Goal: Task Accomplishment & Management: Manage account settings

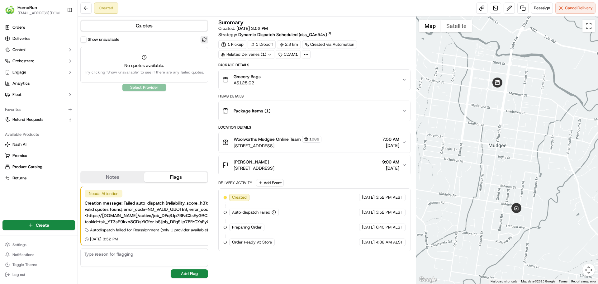
click at [205, 42] on button at bounding box center [204, 39] width 7 height 7
click at [522, 11] on link at bounding box center [523, 7] width 11 height 11
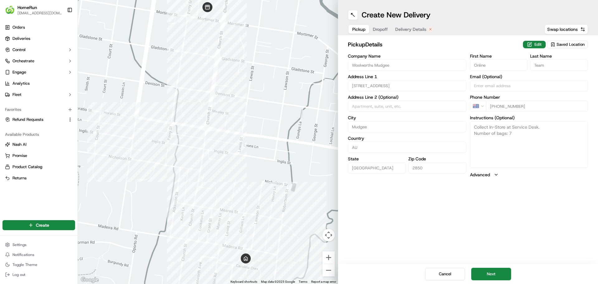
click at [388, 31] on span "Dropoff" at bounding box center [380, 29] width 15 height 6
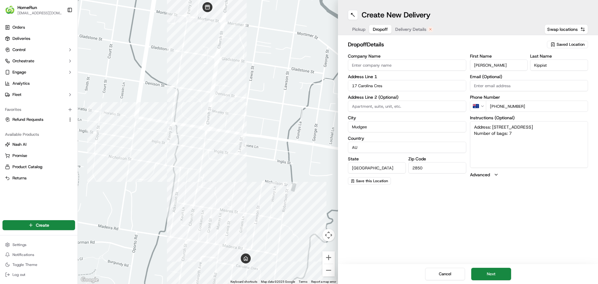
click at [405, 32] on span "Delivery Details" at bounding box center [410, 29] width 31 height 6
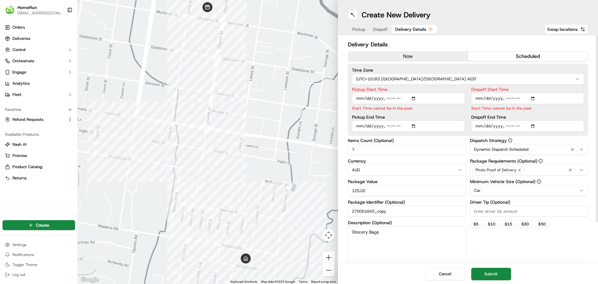
click at [415, 99] on input "Pickup Start Time" at bounding box center [408, 98] width 113 height 11
type input "2025-09-19T09:31"
click at [532, 97] on input "Dropoff Start Time" at bounding box center [528, 98] width 113 height 11
type input "2025-09-19T09:45"
click at [556, 250] on div "Dispatch Strategy Dynamic Dispatch Scheduled Package Requirements (Optional) Ph…" at bounding box center [529, 199] width 118 height 123
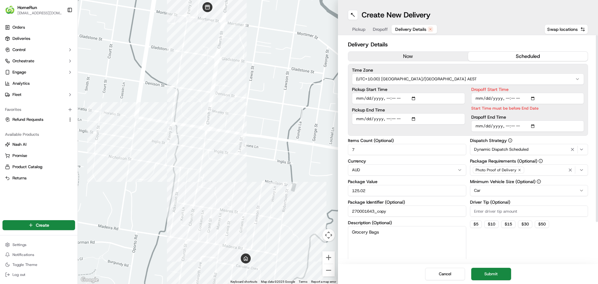
click at [536, 125] on input "Dropoff End Time" at bounding box center [528, 126] width 113 height 11
type input "2025-09-19T10:00"
click at [548, 267] on div "Cancel Submit" at bounding box center [468, 274] width 260 height 20
click at [507, 88] on label "Dropoff Start Time" at bounding box center [528, 89] width 113 height 4
click at [507, 93] on input "Dropoff Start Time" at bounding box center [528, 98] width 113 height 11
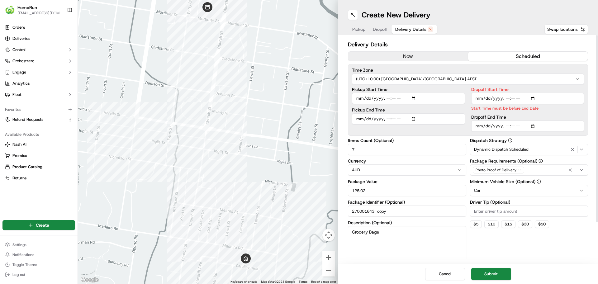
click at [457, 101] on input "Pickup Start Time" at bounding box center [408, 98] width 113 height 11
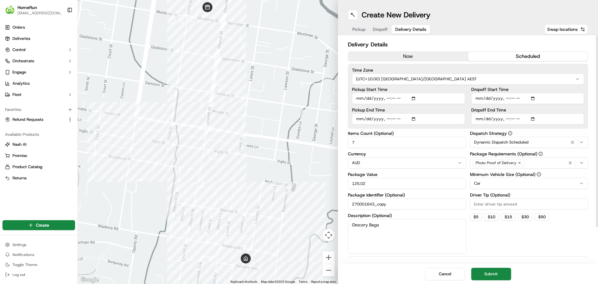
click at [482, 254] on div "Delivery Details now scheduled Time Zone (UTC+10.00) Australia/Sydney AEST Pick…" at bounding box center [468, 170] width 240 height 261
click at [501, 274] on button "Submit" at bounding box center [492, 274] width 40 height 12
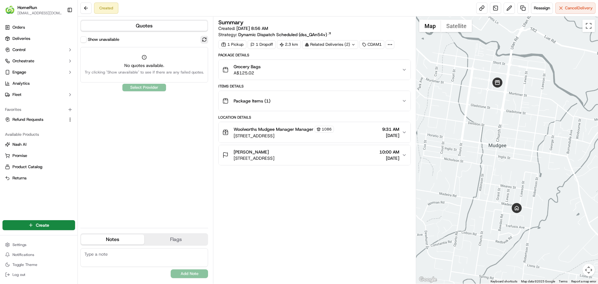
click at [203, 40] on button at bounding box center [204, 39] width 7 height 7
click at [204, 40] on button at bounding box center [204, 39] width 7 height 7
click at [205, 41] on button at bounding box center [204, 39] width 7 height 7
click at [505, 10] on button at bounding box center [509, 7] width 11 height 11
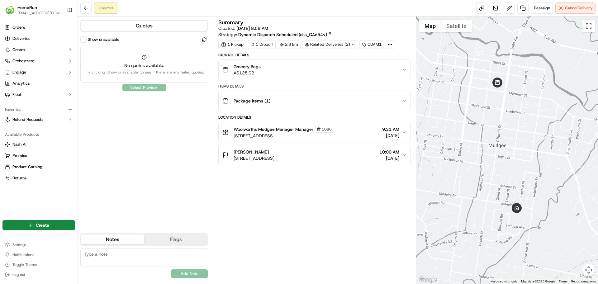
click at [368, 138] on div "Woolworths Mudgee Manager Manager 1086 88 Mortimer Street, Mudgee, NSW 2850, AU…" at bounding box center [312, 132] width 179 height 13
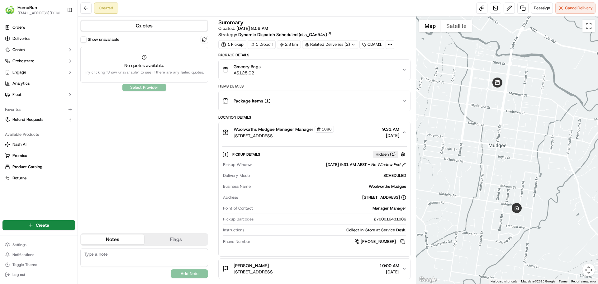
click at [538, 14] on div "Created Reassign Cancel Delivery" at bounding box center [338, 8] width 520 height 17
click at [538, 12] on button "Reassign" at bounding box center [542, 7] width 22 height 11
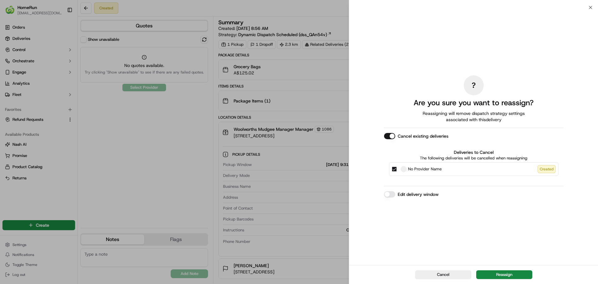
click at [397, 169] on button "No Provider Name Created" at bounding box center [394, 169] width 5 height 5
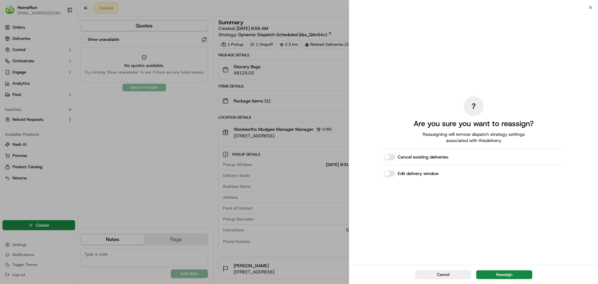
click at [398, 177] on div "? Are you sure you want to reassign? Reassigning will remove dispatch strategy …" at bounding box center [474, 136] width 180 height 255
click at [392, 170] on button "Edit delivery window" at bounding box center [389, 173] width 11 height 6
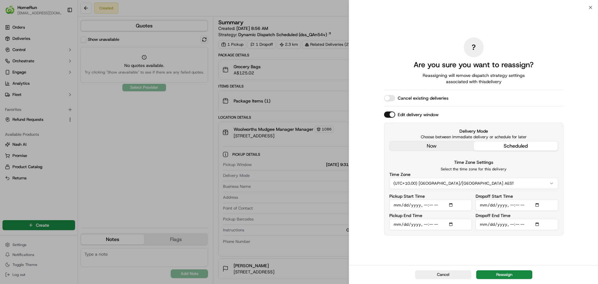
click at [452, 205] on input "Pickup Start Time" at bounding box center [431, 205] width 83 height 11
type input "2025-09-19T10:00"
click at [501, 256] on div "? Are you sure you want to reassign? Reassigning will remove dispatch strategy …" at bounding box center [474, 136] width 180 height 255
click at [535, 204] on input "Dropoff Start Time" at bounding box center [517, 205] width 83 height 11
click at [537, 205] on input "Dropoff Start Time" at bounding box center [517, 205] width 83 height 11
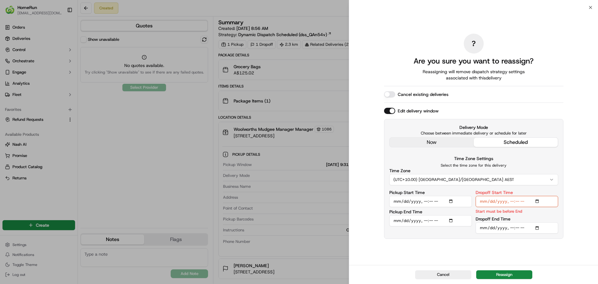
type input "2025-09-19T10:15"
click at [548, 261] on div "? Are you sure you want to reassign? Reassigning will remove dispatch strategy …" at bounding box center [474, 136] width 180 height 255
click at [540, 228] on input "Dropoff End Time" at bounding box center [517, 228] width 83 height 11
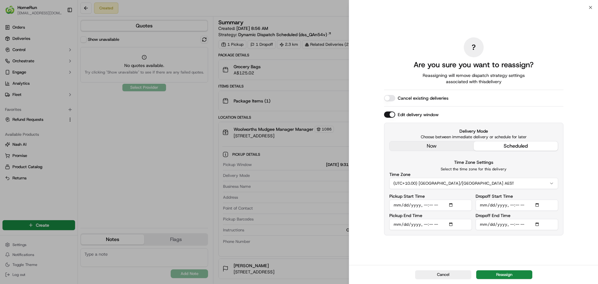
type input "2025-09-19T10:30"
click at [458, 260] on div "? Are you sure you want to reassign? Reassigning will remove dispatch strategy …" at bounding box center [474, 136] width 180 height 255
click at [505, 275] on button "Reassign" at bounding box center [505, 275] width 56 height 9
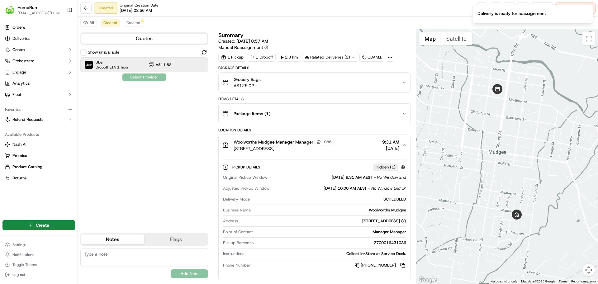
click at [165, 63] on span "A$11.88" at bounding box center [164, 64] width 16 height 5
click at [151, 80] on button "Assign Provider" at bounding box center [144, 77] width 44 height 7
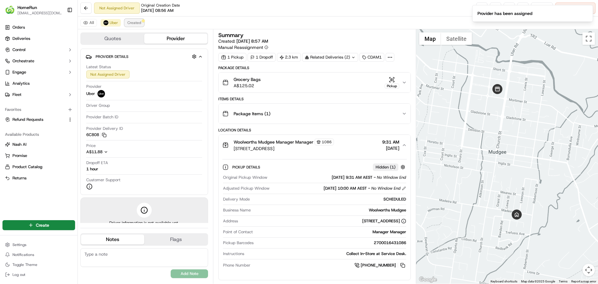
click at [139, 23] on span "Created" at bounding box center [134, 22] width 14 height 5
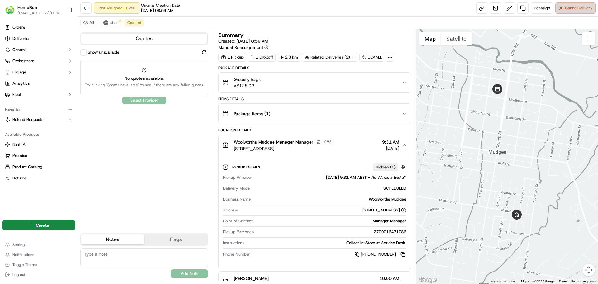
click at [589, 10] on span "Cancel Delivery" at bounding box center [579, 8] width 28 height 6
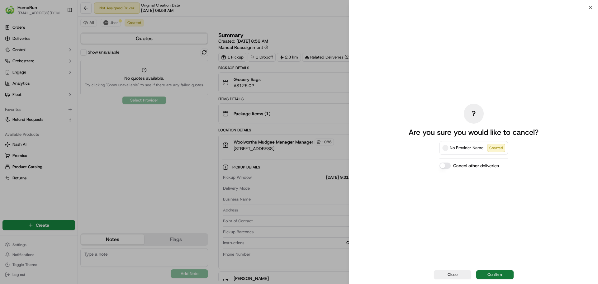
click at [499, 274] on button "Confirm" at bounding box center [495, 275] width 37 height 9
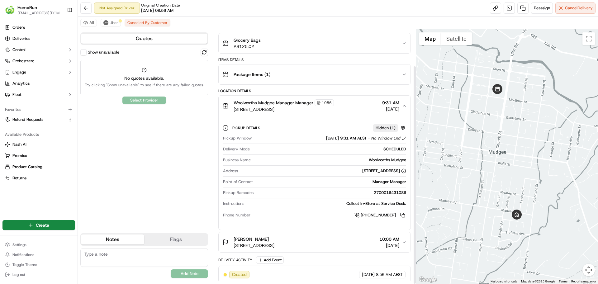
scroll to position [42, 0]
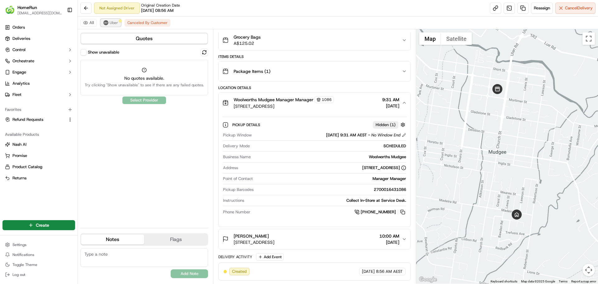
click at [109, 26] on button "Uber" at bounding box center [111, 22] width 20 height 7
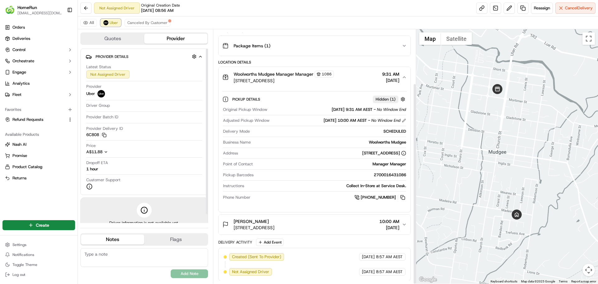
scroll to position [68, 0]
click at [114, 22] on span "Uber" at bounding box center [114, 22] width 8 height 5
click at [140, 18] on div "All Uber Canceled By Customer" at bounding box center [338, 23] width 520 height 13
click at [140, 22] on span "Canceled By Customer" at bounding box center [147, 22] width 40 height 5
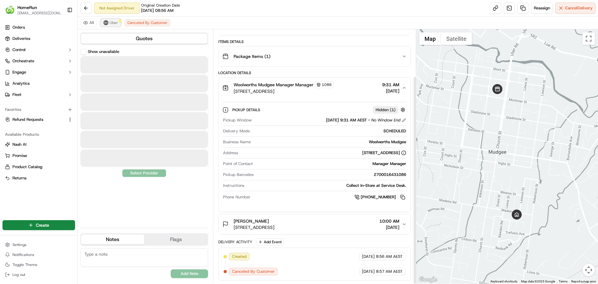
click at [113, 22] on span "Uber" at bounding box center [114, 22] width 8 height 5
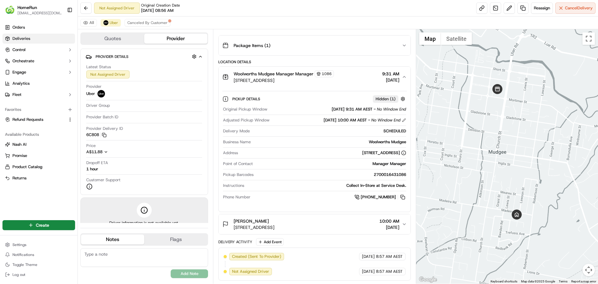
click at [33, 38] on link "Deliveries" at bounding box center [38, 39] width 73 height 10
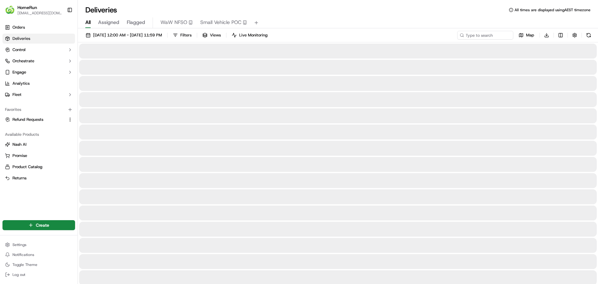
click at [487, 40] on div "19/09/2025 12:00 AM - 19/09/2025 11:59 PM Filters Views Live Monitoring Map Dow…" at bounding box center [338, 37] width 520 height 12
click at [487, 36] on input at bounding box center [476, 35] width 75 height 9
paste input "269926422"
click at [487, 36] on input "269926422" at bounding box center [476, 35] width 75 height 9
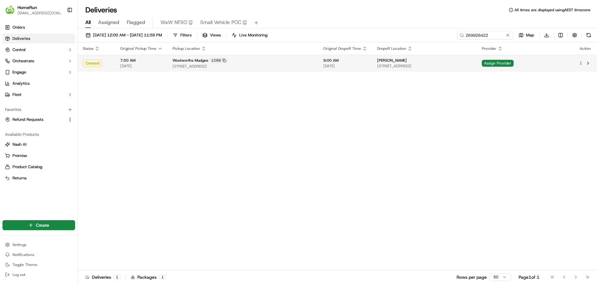
click at [226, 65] on span "[STREET_ADDRESS]" at bounding box center [243, 66] width 141 height 5
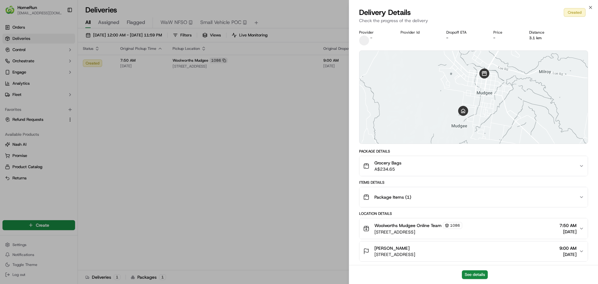
click at [456, 278] on div "See details" at bounding box center [473, 274] width 249 height 19
click at [467, 277] on button "See details" at bounding box center [475, 275] width 26 height 9
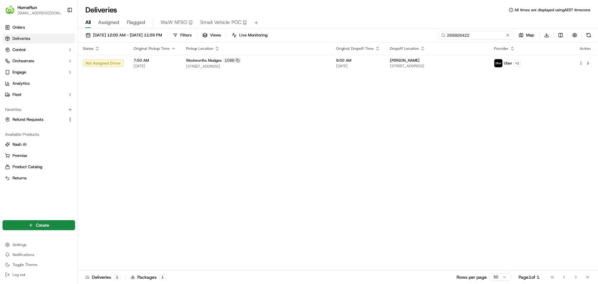
click at [482, 36] on input "269926422" at bounding box center [476, 35] width 75 height 9
paste input "70001643"
type input "270001643"
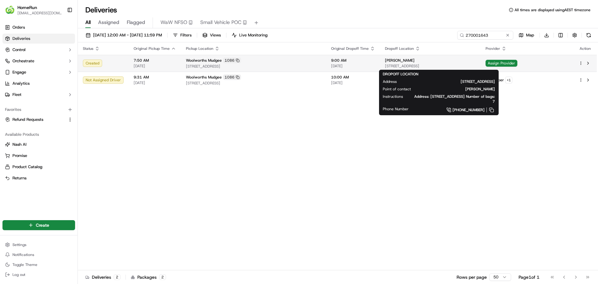
click at [476, 62] on div "[PERSON_NAME]" at bounding box center [430, 60] width 91 height 5
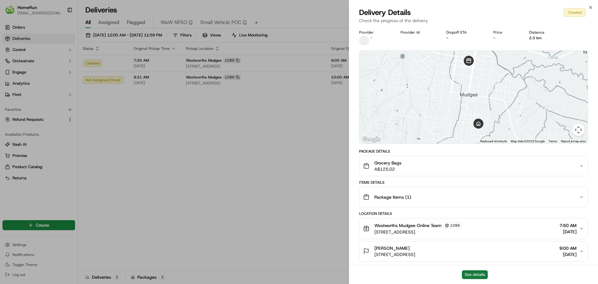
click at [482, 275] on button "See details" at bounding box center [475, 275] width 26 height 9
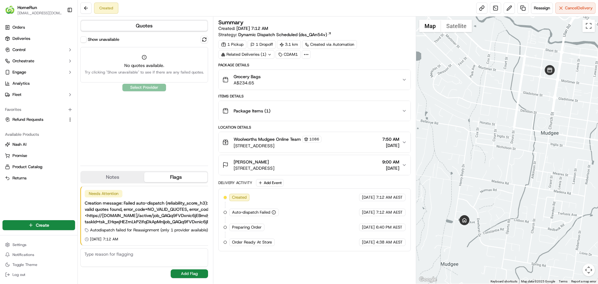
click at [199, 41] on div "Show unavailable" at bounding box center [144, 39] width 128 height 7
click at [204, 40] on button at bounding box center [204, 39] width 7 height 7
click at [540, 10] on span "Reassign" at bounding box center [542, 8] width 16 height 6
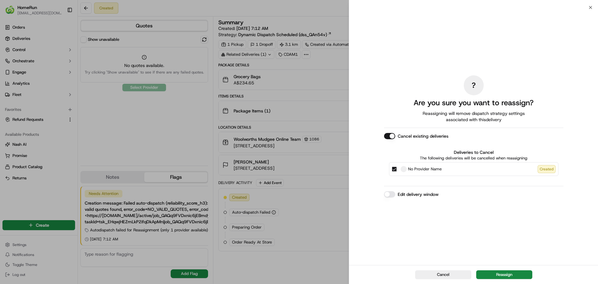
click at [409, 198] on div "? Are you sure you want to reassign? Reassigning will remove dispatch strategy …" at bounding box center [474, 136] width 180 height 255
click at [387, 196] on button "Edit delivery window" at bounding box center [389, 194] width 11 height 6
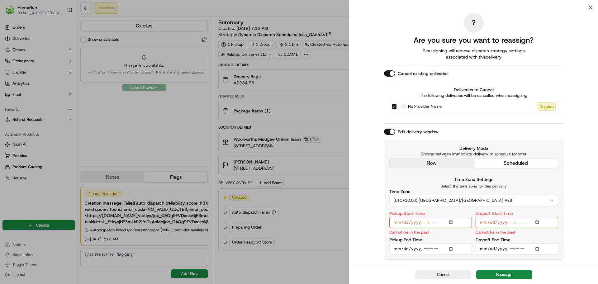
click at [397, 72] on div "Cancel existing deliveries" at bounding box center [474, 73] width 180 height 6
click at [391, 73] on button "Cancel existing deliveries" at bounding box center [389, 73] width 11 height 6
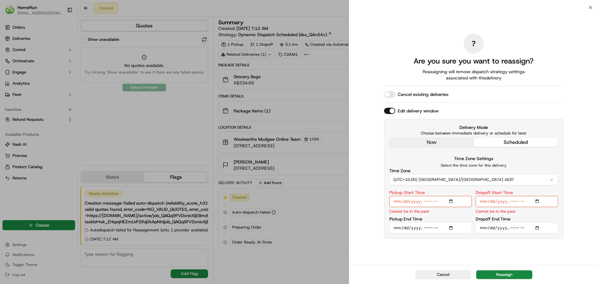
click at [496, 141] on button "scheduled" at bounding box center [516, 142] width 84 height 9
click at [453, 204] on input "Pickup Start Time" at bounding box center [431, 201] width 83 height 11
type input "[DATE]T10:00"
click at [565, 177] on div "? Are you sure you want to reassign? Reassigning will remove dispatch strategy …" at bounding box center [473, 136] width 249 height 258
click at [537, 197] on input "Dropoff Start Time" at bounding box center [517, 201] width 83 height 11
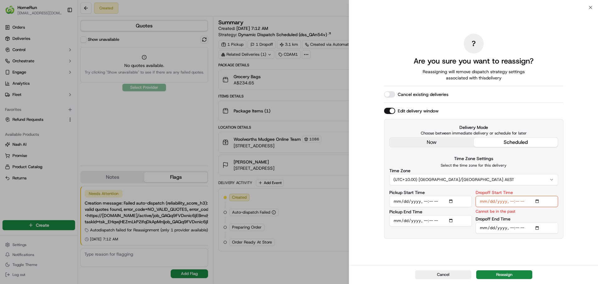
click at [538, 201] on input "Dropoff Start Time" at bounding box center [517, 201] width 83 height 11
type input "2025-09-19T10:15"
click at [563, 256] on div "? Are you sure you want to reassign? Reassigning will remove dispatch strategy …" at bounding box center [474, 136] width 180 height 255
click at [542, 225] on input "Dropoff End Time" at bounding box center [517, 228] width 83 height 11
click at [542, 226] on input "Dropoff End Time" at bounding box center [517, 228] width 83 height 11
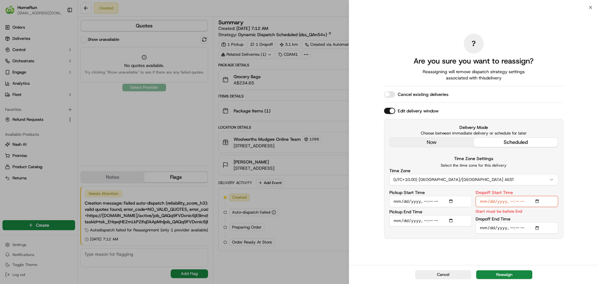
click at [539, 228] on input "Dropoff End Time" at bounding box center [517, 228] width 83 height 11
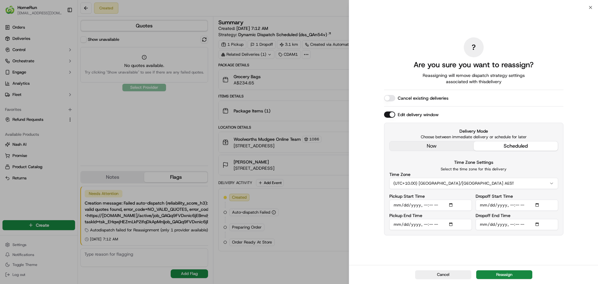
type input "2025-09-19T10:30"
click at [568, 255] on div "? Are you sure you want to reassign? Reassigning will remove dispatch strategy …" at bounding box center [473, 136] width 249 height 258
click at [516, 274] on button "Reassign" at bounding box center [505, 275] width 56 height 9
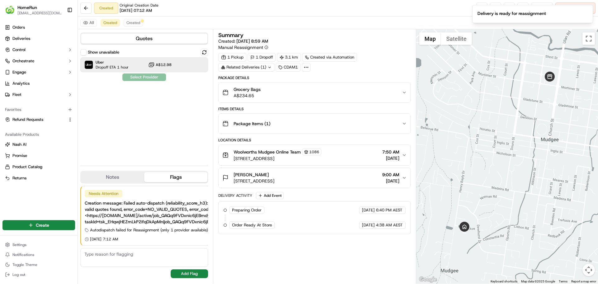
click at [156, 65] on button "A$12.98" at bounding box center [159, 65] width 23 height 6
click at [134, 77] on button "Assign Provider" at bounding box center [144, 77] width 44 height 7
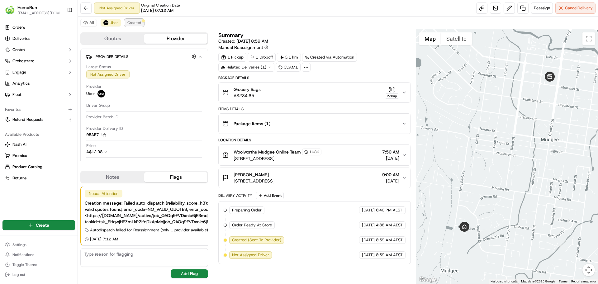
click at [141, 26] on button "Created" at bounding box center [134, 22] width 19 height 7
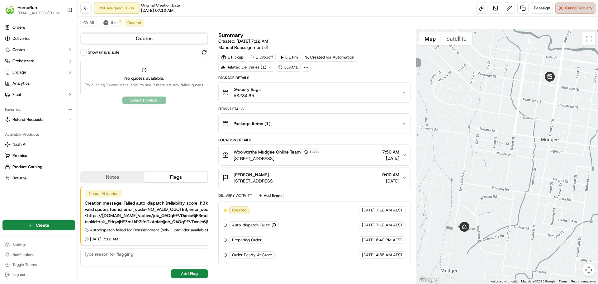
click at [567, 7] on span "Cancel Delivery" at bounding box center [579, 8] width 28 height 6
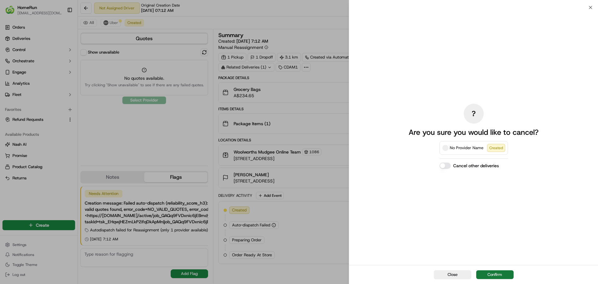
click at [500, 272] on button "Confirm" at bounding box center [495, 275] width 37 height 9
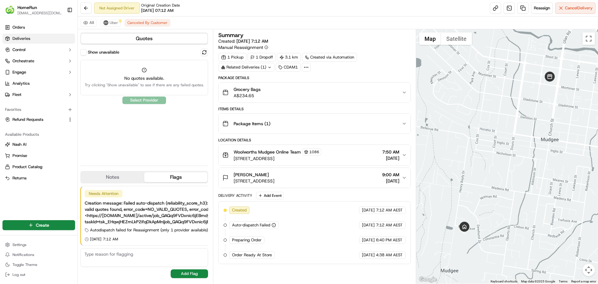
click at [30, 37] on span "Deliveries" at bounding box center [21, 39] width 18 height 6
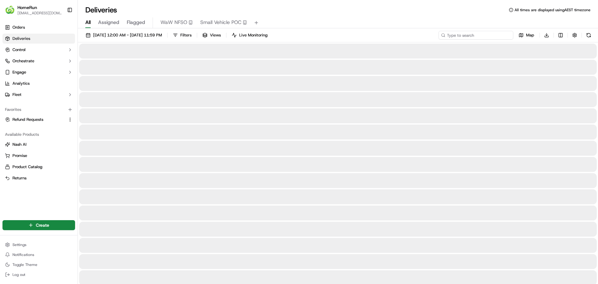
click at [497, 33] on input at bounding box center [476, 35] width 75 height 9
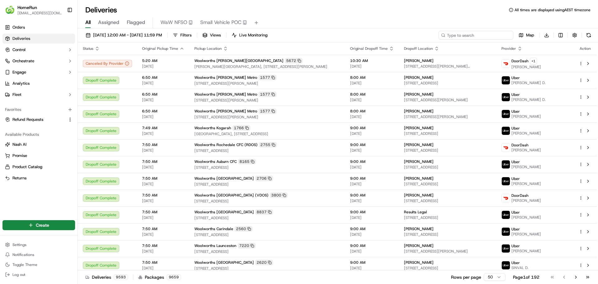
paste input "270013962"
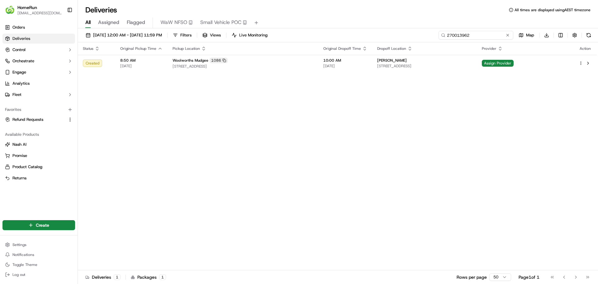
type input "270013962"
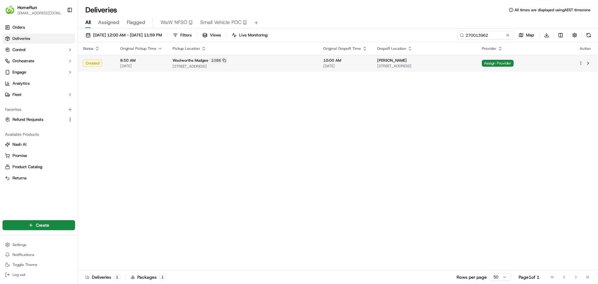
click at [472, 66] on span "130 Gladstone St, Mudgee, NSW 2850, AU" at bounding box center [424, 66] width 95 height 5
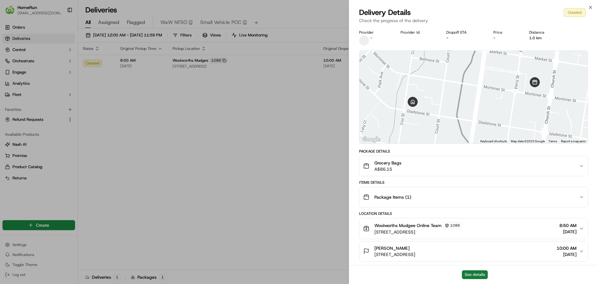
click at [476, 273] on button "See details" at bounding box center [475, 275] width 26 height 9
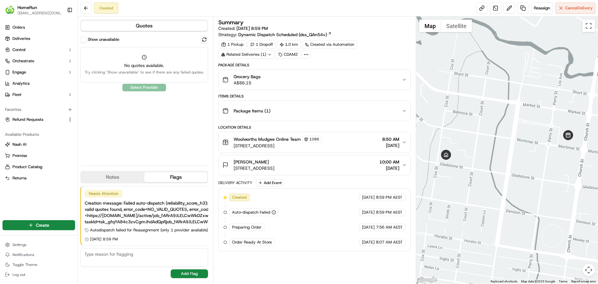
click at [211, 41] on div "Quotes Show unavailable No quotes available. Try clicking "Show unavailable" to…" at bounding box center [145, 150] width 135 height 267
click at [207, 40] on button at bounding box center [204, 39] width 7 height 7
click at [539, 10] on span "Reassign" at bounding box center [542, 8] width 16 height 6
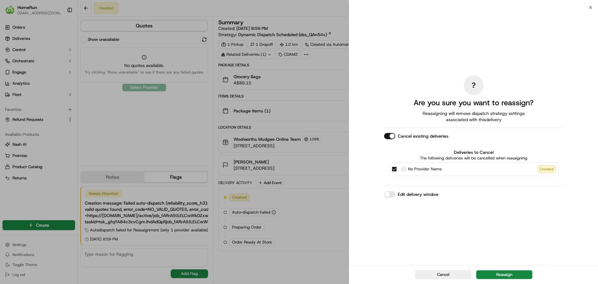
click at [393, 137] on button "Cancel existing deliveries" at bounding box center [389, 136] width 11 height 6
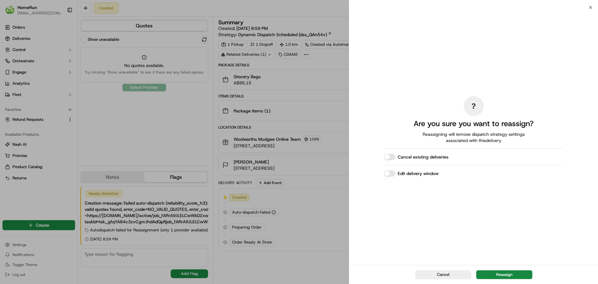
click at [393, 172] on button "Edit delivery window" at bounding box center [389, 173] width 11 height 6
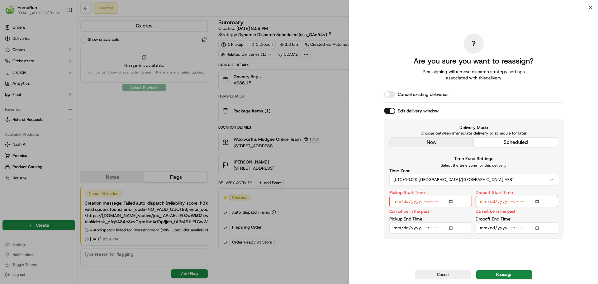
click at [454, 201] on input "Pickup Start Time" at bounding box center [431, 201] width 83 height 11
type input "[DATE]T10:00"
click at [548, 175] on div "Time Zone (UTC+10.00) Australia/Sydney AEST" at bounding box center [474, 177] width 169 height 17
click at [543, 200] on input "Dropoff Start Time" at bounding box center [517, 201] width 83 height 11
click at [541, 200] on input "Dropoff Start Time" at bounding box center [517, 201] width 83 height 11
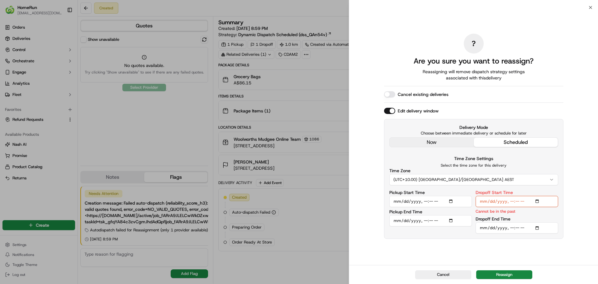
click at [540, 202] on input "Dropoff Start Time" at bounding box center [517, 201] width 83 height 11
type input "2025-09-19T10:15"
click at [537, 228] on input "Dropoff End Time" at bounding box center [517, 228] width 83 height 11
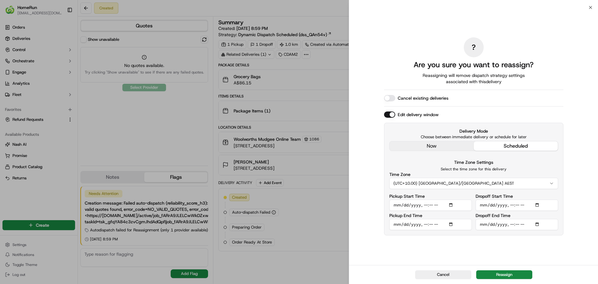
type input "2025-09-19T10:30"
click at [500, 274] on button "Reassign" at bounding box center [505, 275] width 56 height 9
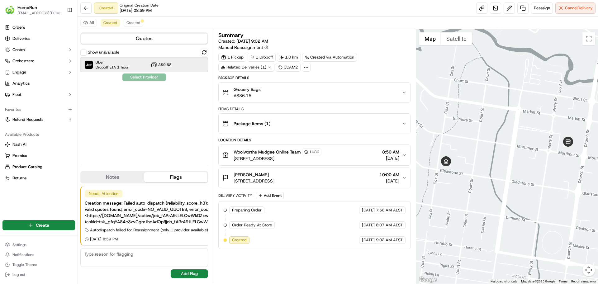
click at [150, 61] on div "Uber Dropoff ETA 1 hour A$9.68" at bounding box center [144, 64] width 128 height 15
click at [158, 78] on button "Assign Provider" at bounding box center [144, 77] width 44 height 7
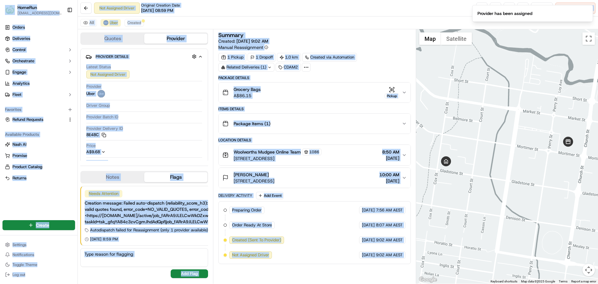
click at [354, 10] on div "Not Assigned Driver Original Creation Date 09/18/2025 08:59 PM Reassign Cancel …" at bounding box center [338, 8] width 520 height 17
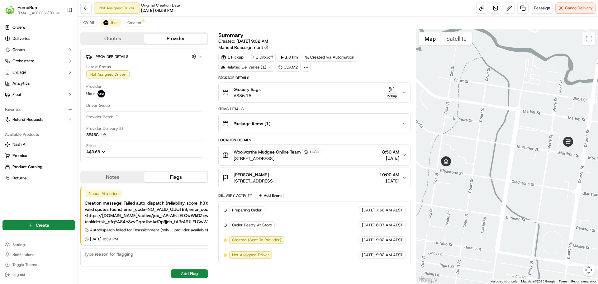
click at [309, 93] on div "Grocery Bags A$86.15 Pickup" at bounding box center [312, 92] width 179 height 12
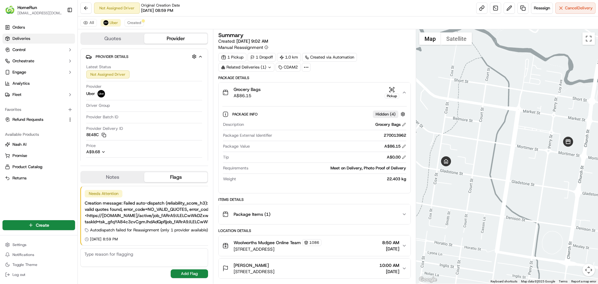
click at [28, 35] on link "Deliveries" at bounding box center [38, 39] width 73 height 10
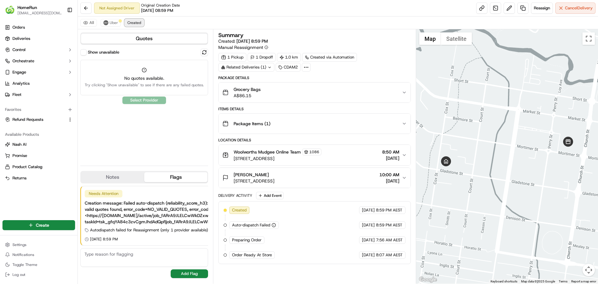
click at [132, 24] on span "Created" at bounding box center [134, 22] width 14 height 5
click at [570, 6] on span "Cancel Delivery" at bounding box center [579, 8] width 28 height 6
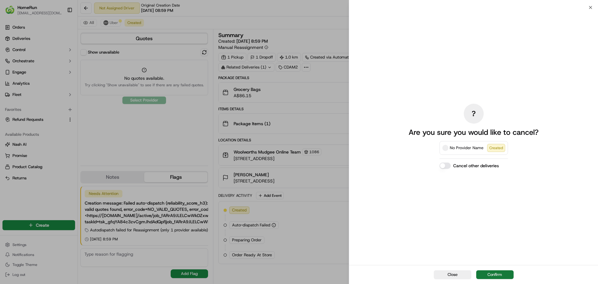
click at [494, 275] on button "Confirm" at bounding box center [495, 275] width 37 height 9
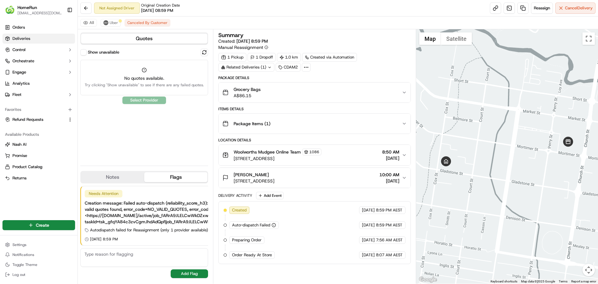
click at [18, 40] on span "Deliveries" at bounding box center [21, 39] width 18 height 6
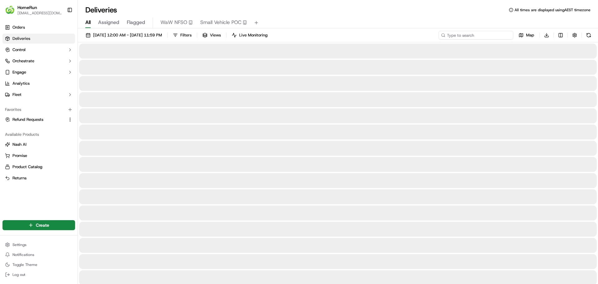
click at [488, 37] on input at bounding box center [476, 35] width 75 height 9
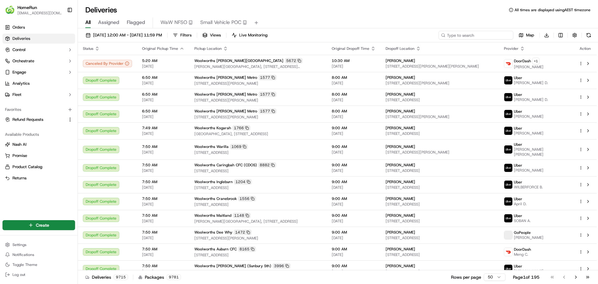
click at [484, 36] on input at bounding box center [476, 35] width 75 height 9
paste input "266596702"
type input "266596702"
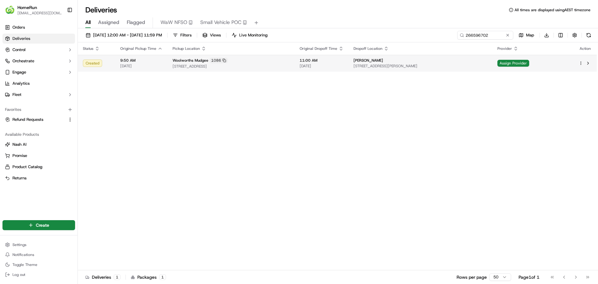
click at [466, 66] on span "14 Tennant Cl, Mudgee, NSW 2850, AU" at bounding box center [421, 66] width 134 height 5
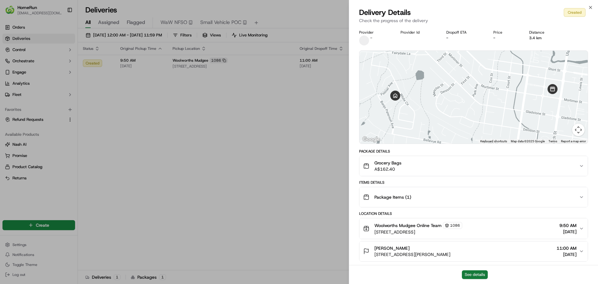
click at [473, 273] on button "See details" at bounding box center [475, 275] width 26 height 9
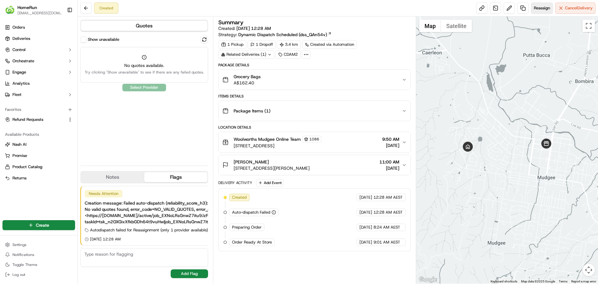
click at [535, 9] on span "Reassign" at bounding box center [542, 8] width 16 height 6
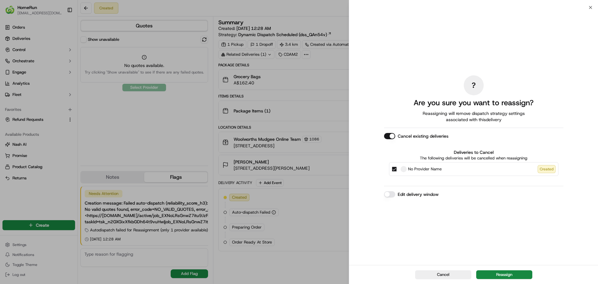
click at [392, 196] on button "Edit delivery window" at bounding box center [389, 194] width 11 height 6
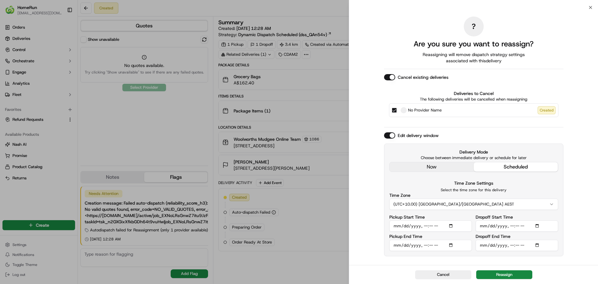
click at [499, 170] on button "scheduled" at bounding box center [516, 166] width 84 height 9
click at [443, 270] on div "Cancel Reassign" at bounding box center [473, 274] width 249 height 19
click at [443, 273] on button "Cancel" at bounding box center [443, 275] width 56 height 9
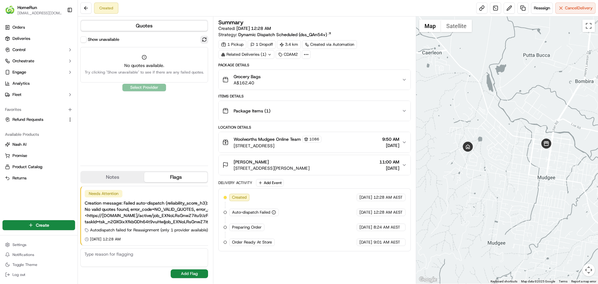
click at [202, 36] on button at bounding box center [204, 39] width 7 height 7
click at [536, 7] on span "Reassign" at bounding box center [542, 8] width 16 height 6
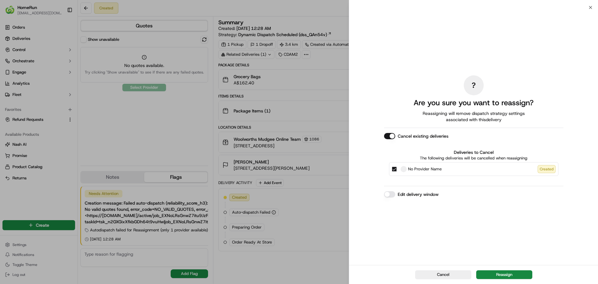
click at [393, 195] on button "Edit delivery window" at bounding box center [389, 194] width 11 height 6
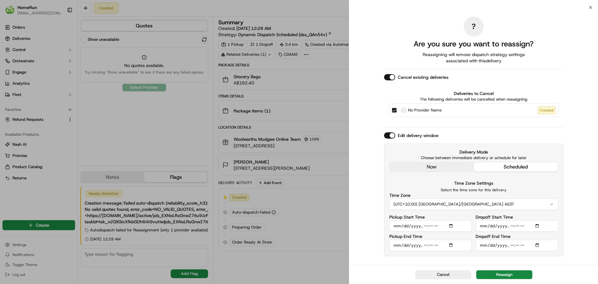
click at [453, 227] on input "Pickup Start Time" at bounding box center [431, 226] width 83 height 11
type input "2025-09-19T10:00"
click at [529, 266] on div "Cancel Reassign" at bounding box center [473, 274] width 249 height 19
click at [516, 275] on button "Reassign" at bounding box center [505, 275] width 56 height 9
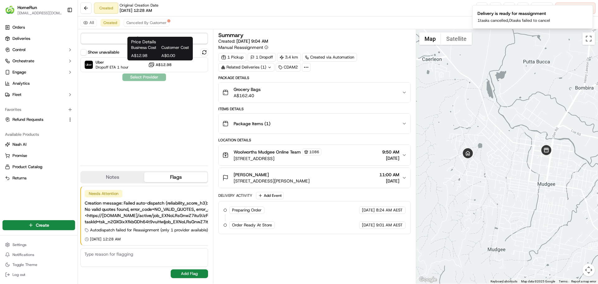
click at [133, 60] on div "Price Details Business Cost Customer Cost A$12.98 A$0.00 Price Details Business…" at bounding box center [159, 49] width 65 height 24
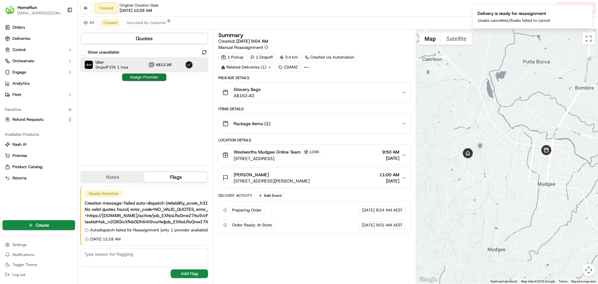
click at [149, 79] on button "Assign Provider" at bounding box center [144, 77] width 44 height 7
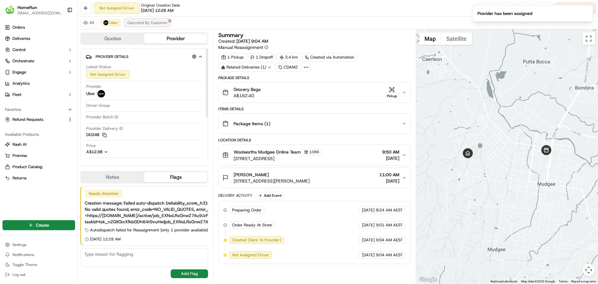
click at [167, 23] on button "Canceled By Customer" at bounding box center [148, 22] width 46 height 7
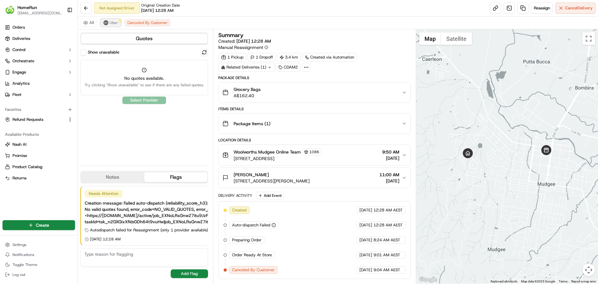
click at [110, 26] on button "Uber" at bounding box center [111, 22] width 20 height 7
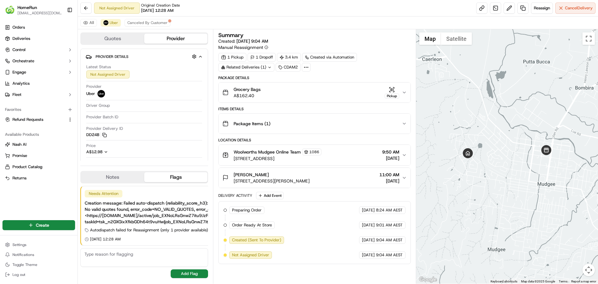
click at [298, 84] on button "Grocery Bags A$162.40 Pickup" at bounding box center [315, 93] width 192 height 20
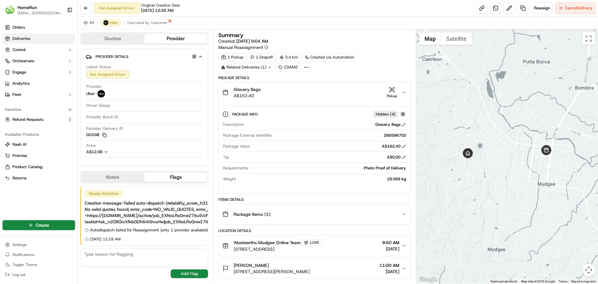
click at [34, 40] on link "Deliveries" at bounding box center [38, 39] width 73 height 10
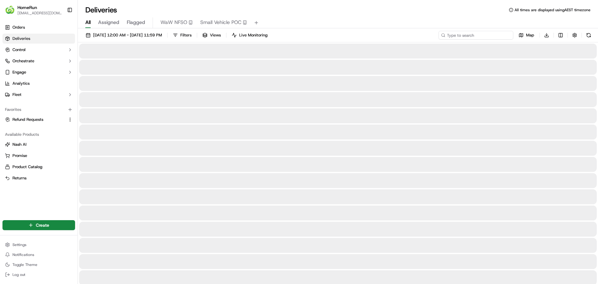
click at [475, 32] on input at bounding box center [476, 35] width 75 height 9
paste input "270045462"
type input "270045462"
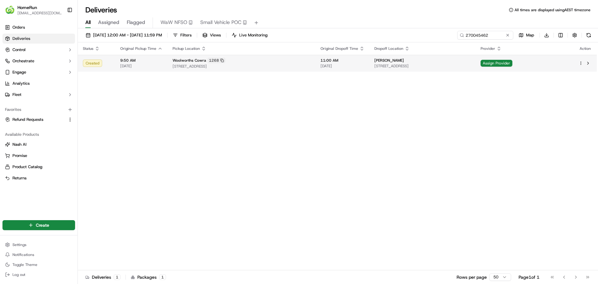
click at [274, 64] on div "Woolworths Cowra 1268 3-9 Railway Lane, Cowra, NSW 2794, AU" at bounding box center [242, 63] width 138 height 11
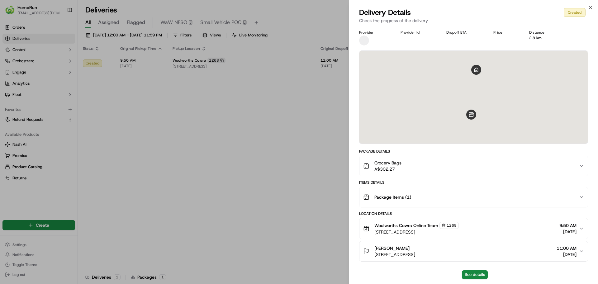
click at [458, 266] on div "See details" at bounding box center [473, 274] width 249 height 19
click at [463, 272] on button "See details" at bounding box center [475, 275] width 26 height 9
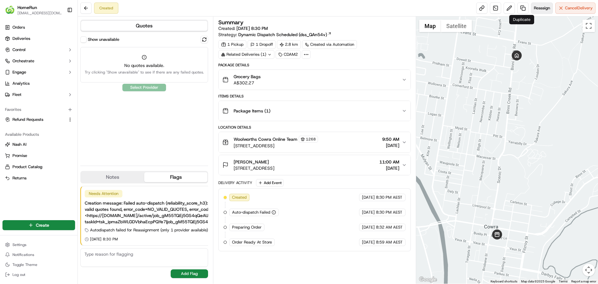
click at [537, 8] on span "Reassign" at bounding box center [542, 8] width 16 height 6
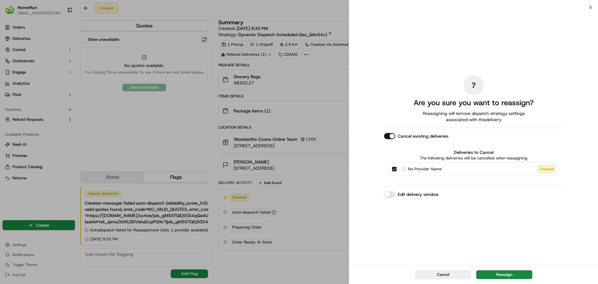
click at [393, 196] on button "Edit delivery window" at bounding box center [389, 194] width 11 height 6
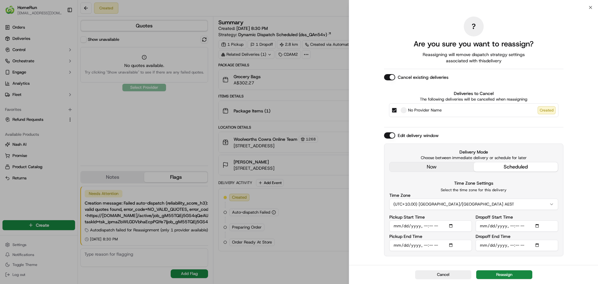
click at [452, 226] on input "Pickup Start Time" at bounding box center [431, 226] width 83 height 11
type input "[DATE]T10:00"
click at [502, 272] on button "Reassign" at bounding box center [505, 275] width 56 height 9
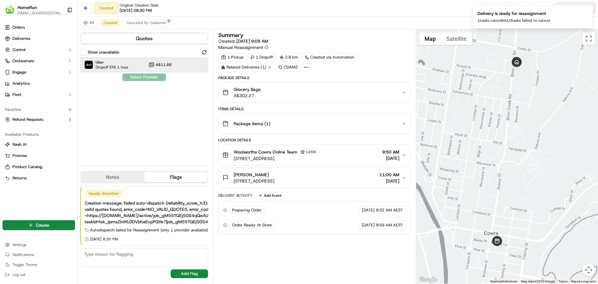
click at [117, 63] on span "Uber" at bounding box center [112, 62] width 33 height 5
click at [142, 78] on button "Assign Provider" at bounding box center [144, 77] width 44 height 7
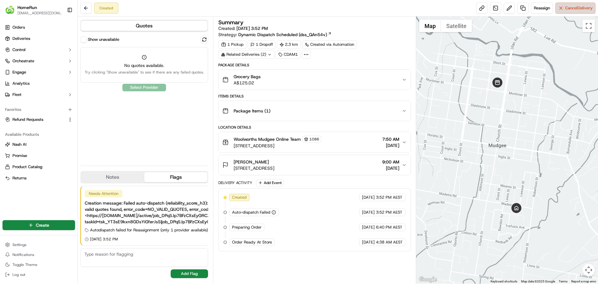
click at [580, 11] on button "Cancel Delivery" at bounding box center [576, 7] width 40 height 11
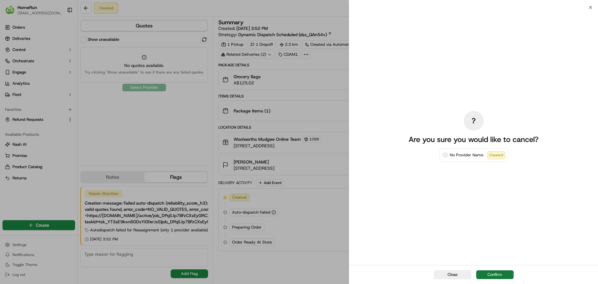
click at [496, 275] on button "Confirm" at bounding box center [495, 275] width 37 height 9
